Goal: Task Accomplishment & Management: Manage account settings

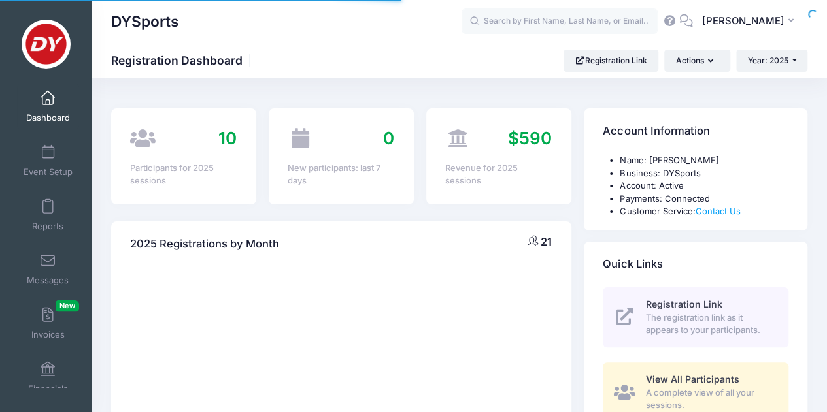
select select
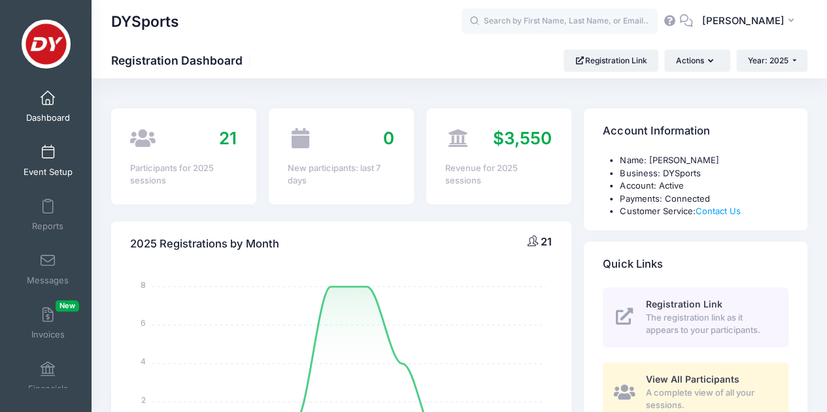
click at [51, 152] on link "Event Setup" at bounding box center [48, 161] width 62 height 46
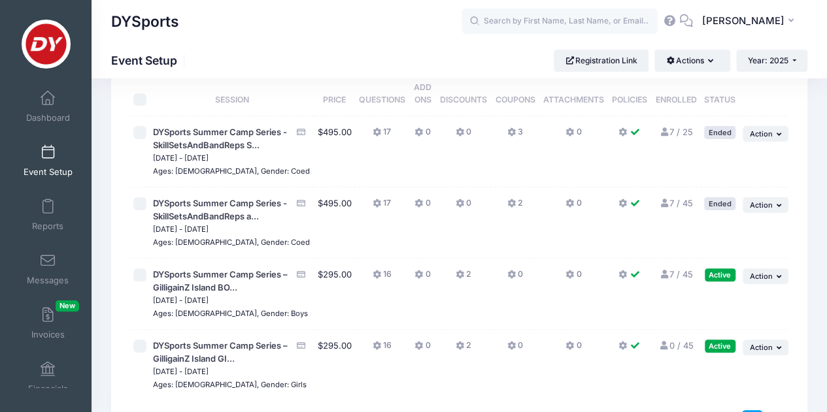
scroll to position [131, 0]
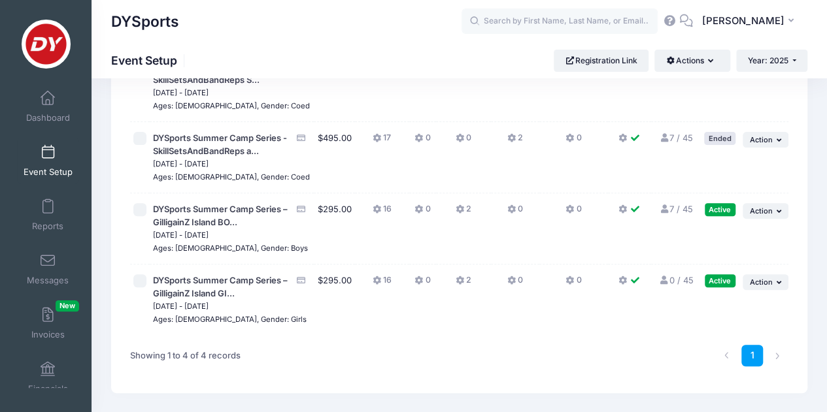
click at [659, 214] on icon at bounding box center [664, 209] width 10 height 8
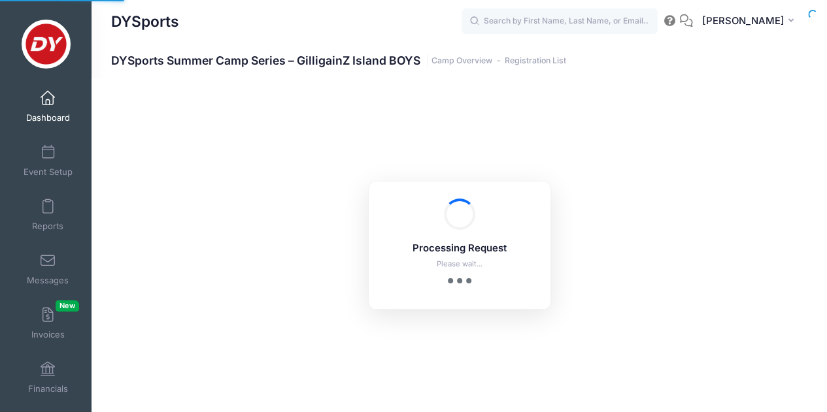
select select "10"
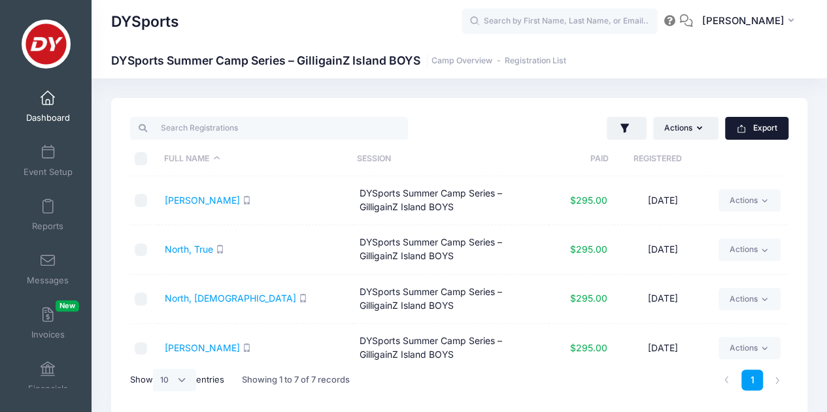
click at [754, 123] on button "Export" at bounding box center [756, 128] width 63 height 22
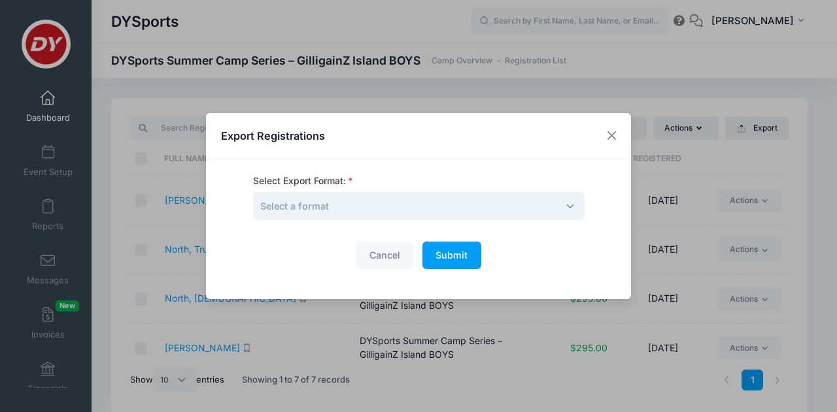
click at [433, 207] on span "Select a format" at bounding box center [418, 206] width 331 height 28
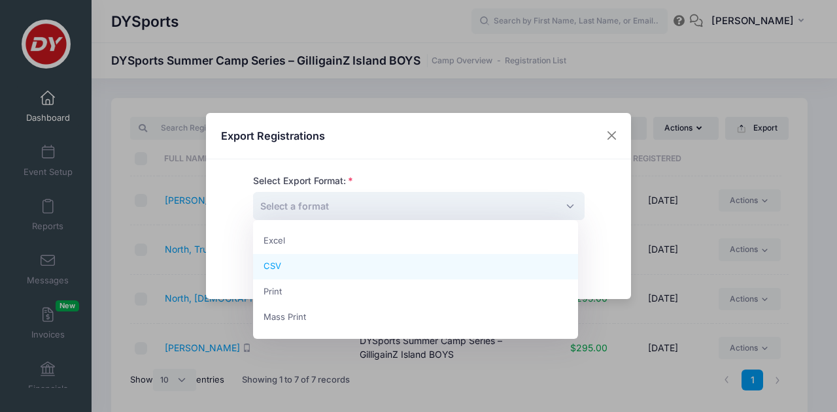
select select "csv"
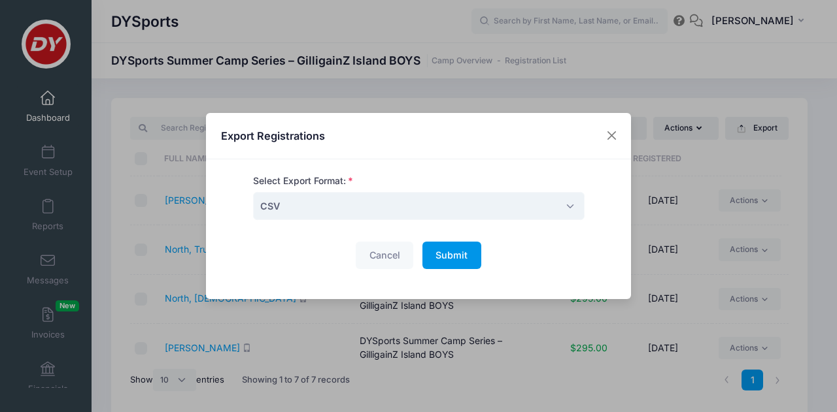
click at [445, 261] on button "Submit Please wait..." at bounding box center [451, 256] width 59 height 28
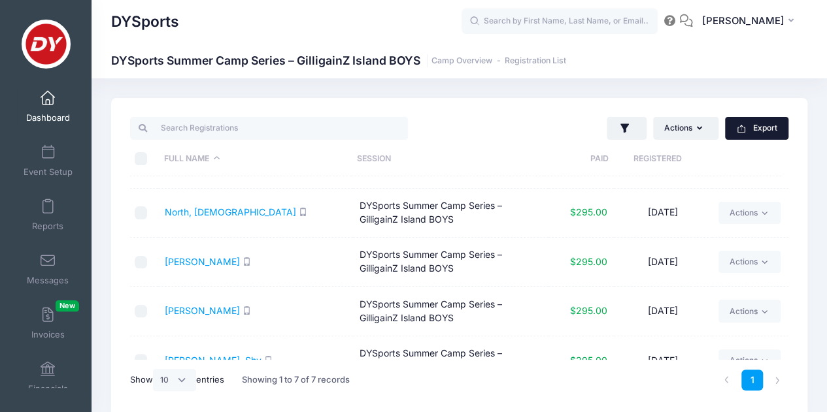
scroll to position [159, 0]
